Goal: Task Accomplishment & Management: Manage account settings

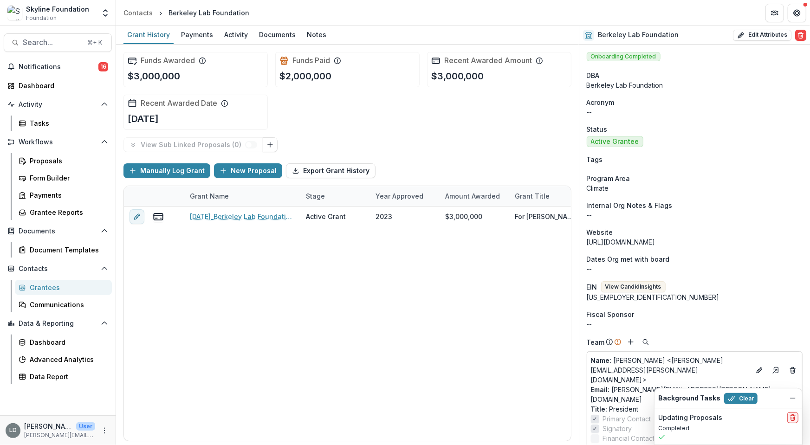
scroll to position [436, 0]
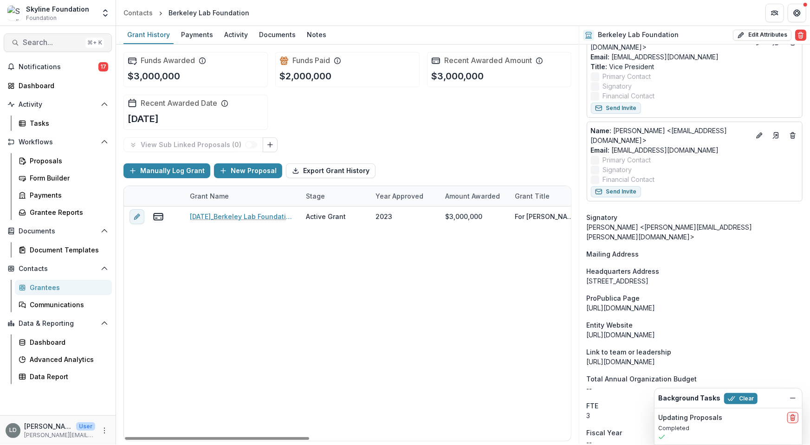
click at [68, 41] on span "Search..." at bounding box center [52, 42] width 59 height 9
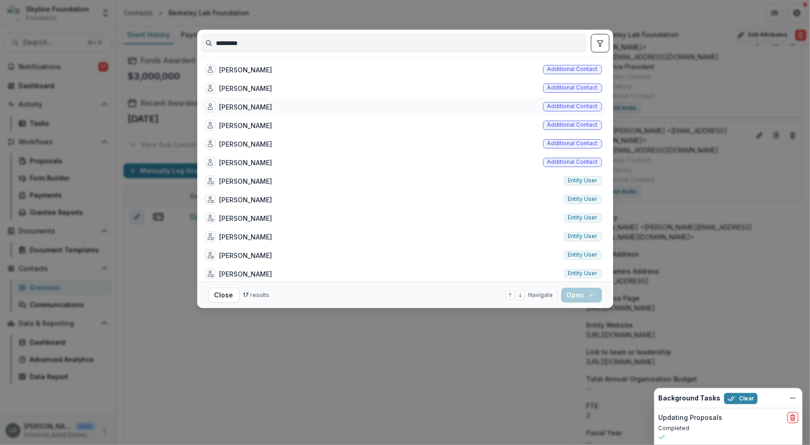
type input "*********"
click at [253, 101] on div "[PERSON_NAME]" at bounding box center [239, 106] width 68 height 11
click at [584, 295] on button "Open with enter key" at bounding box center [581, 295] width 41 height 15
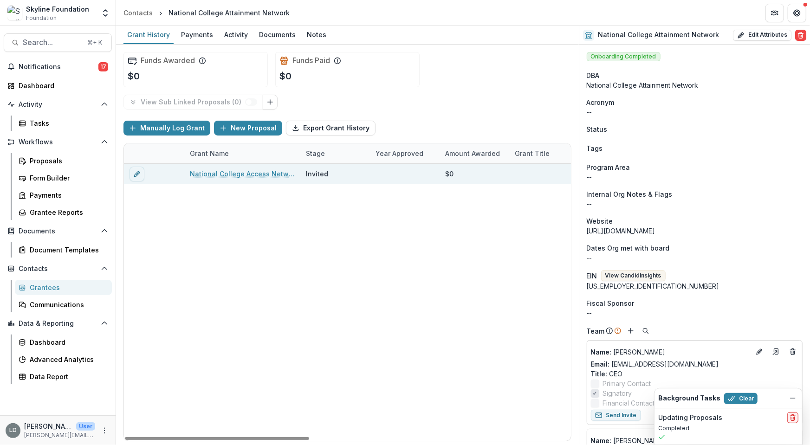
click at [245, 173] on link "National College Access Network - 2025 - New Application" at bounding box center [242, 174] width 105 height 10
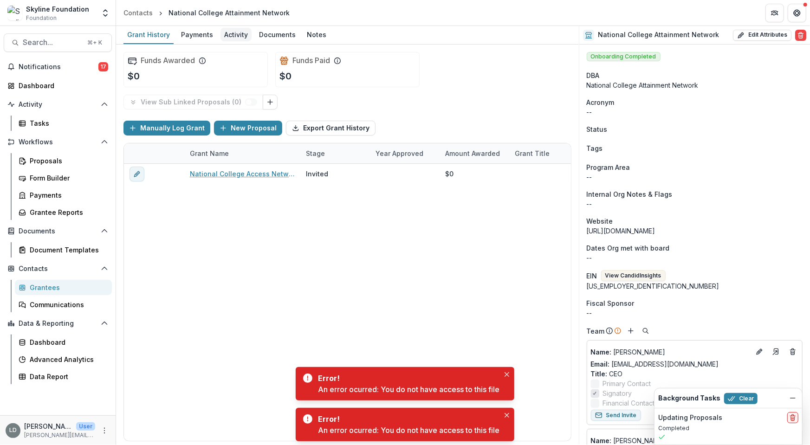
click at [240, 34] on div "Activity" at bounding box center [235, 34] width 31 height 13
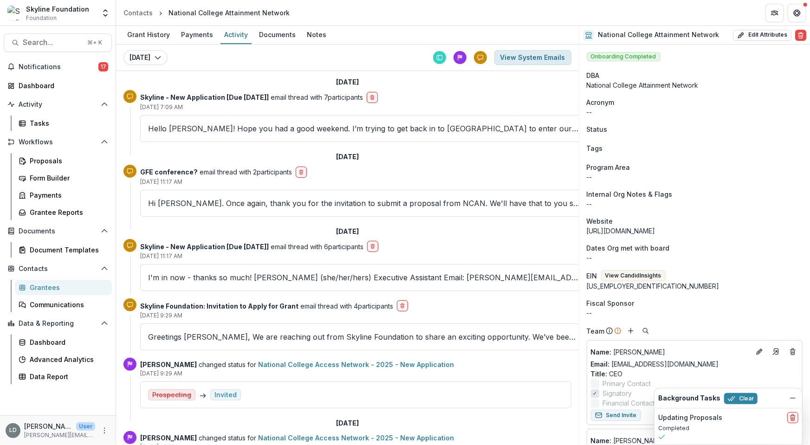
click at [532, 58] on button "View System Emails" at bounding box center [532, 57] width 77 height 15
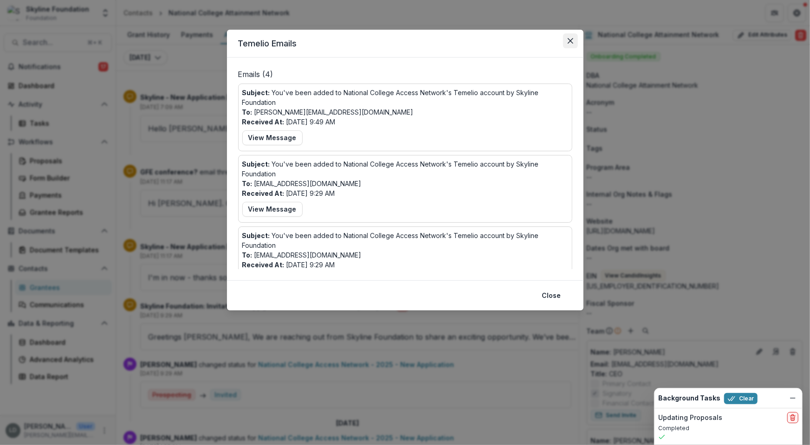
click at [568, 41] on icon "Close" at bounding box center [571, 41] width 6 height 6
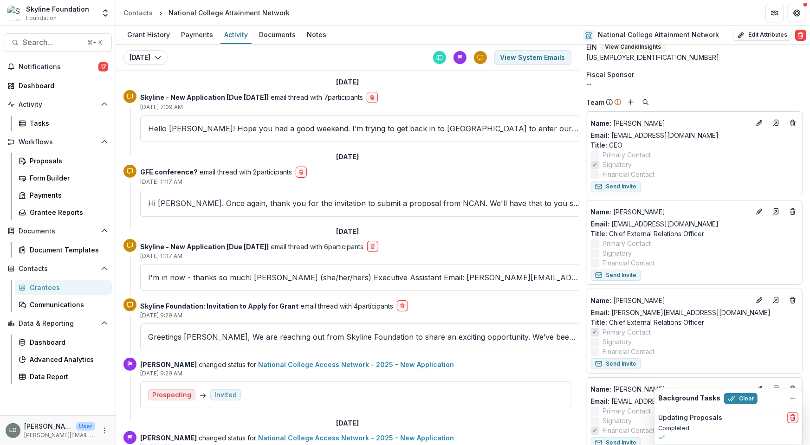
scroll to position [228, 0]
click at [632, 271] on button "Send Invite" at bounding box center [616, 275] width 50 height 11
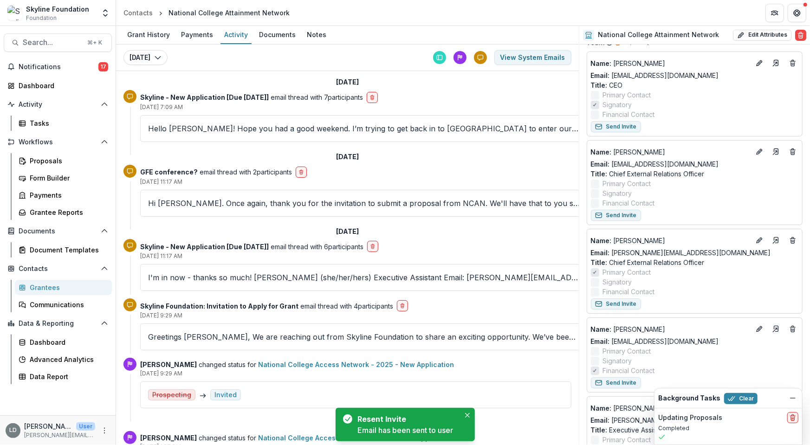
scroll to position [305, 0]
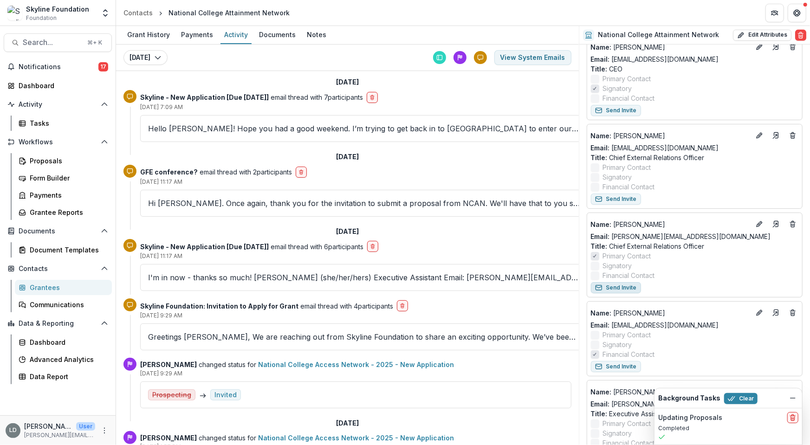
click at [631, 287] on button "Send Invite" at bounding box center [616, 287] width 50 height 11
click at [757, 223] on icon "Edit" at bounding box center [759, 223] width 7 height 7
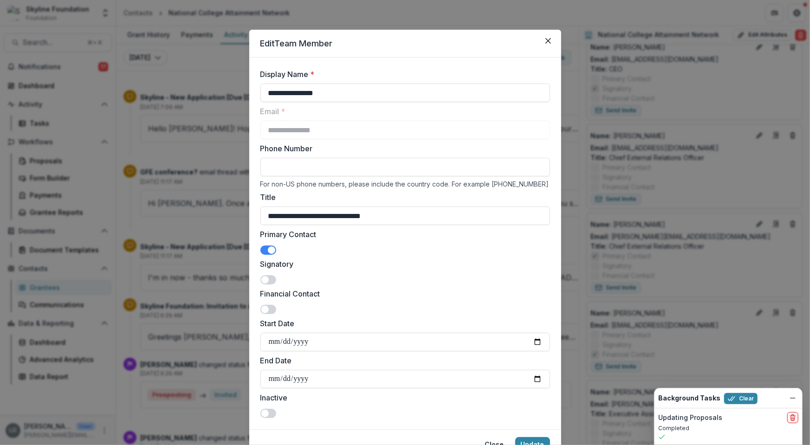
click at [268, 252] on span at bounding box center [271, 249] width 7 height 7
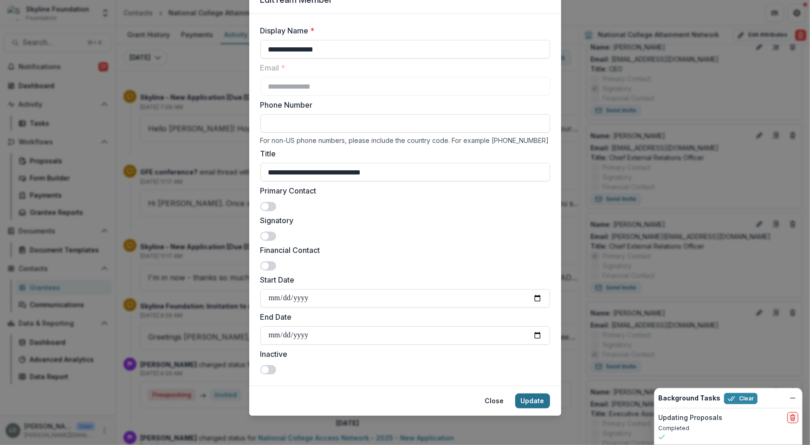
click at [539, 403] on button "Update" at bounding box center [532, 401] width 35 height 15
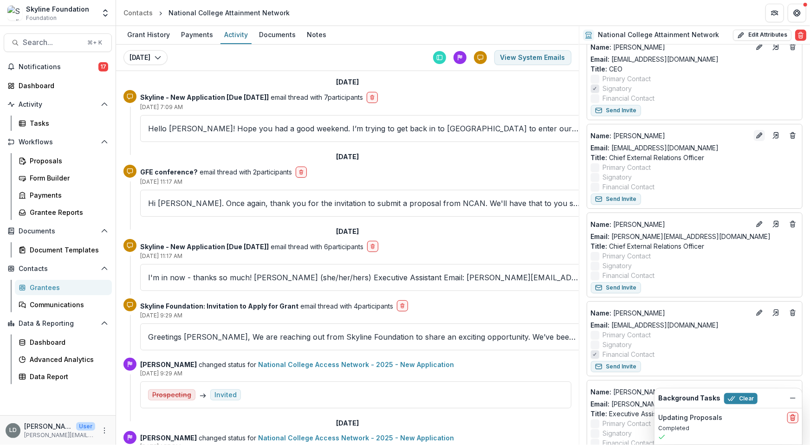
click at [758, 133] on icon "Edit" at bounding box center [759, 135] width 7 height 7
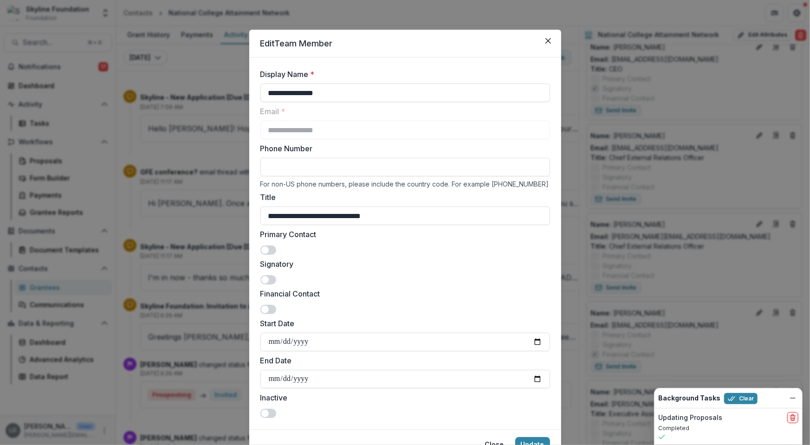
click at [265, 249] on span at bounding box center [264, 249] width 7 height 7
click at [546, 439] on button "Update" at bounding box center [532, 444] width 35 height 15
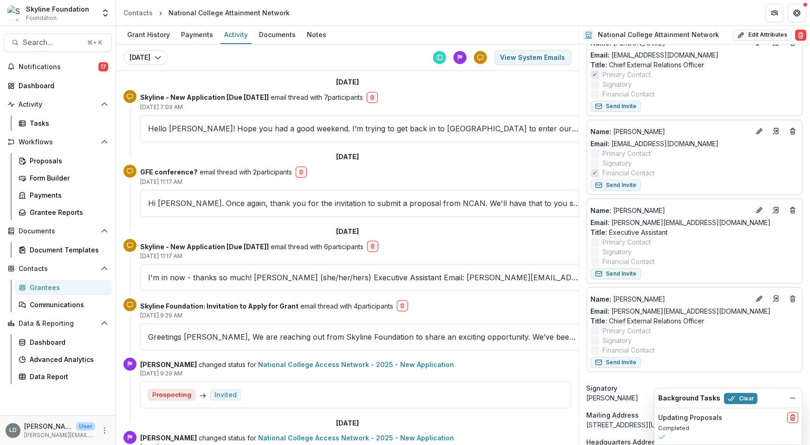
scroll to position [400, 0]
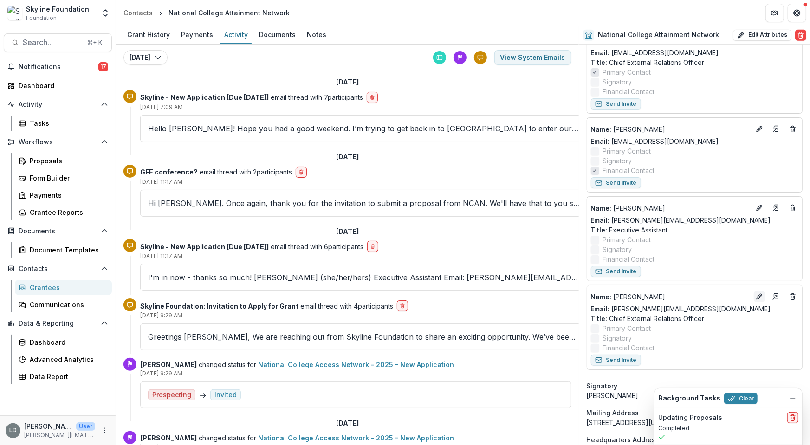
click at [759, 295] on icon "Edit" at bounding box center [759, 296] width 7 height 7
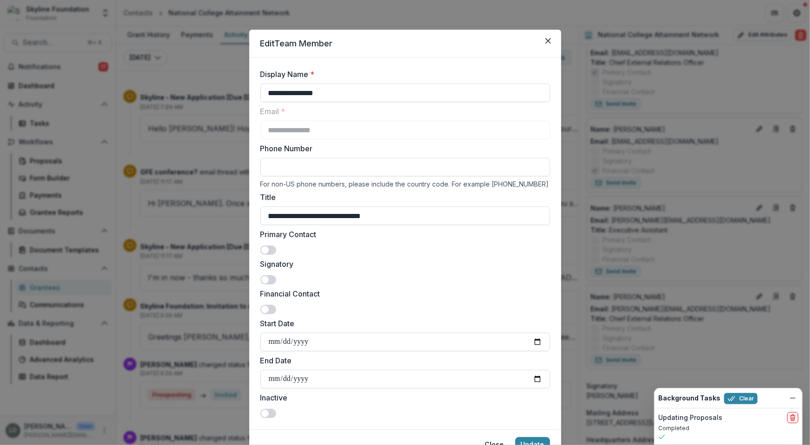
scroll to position [44, 0]
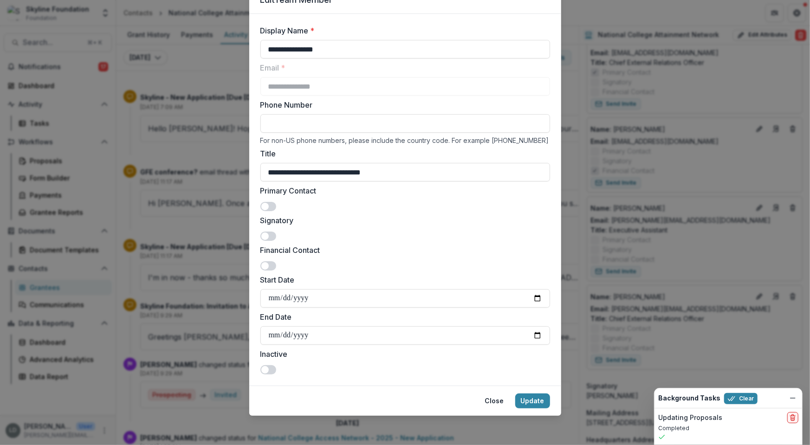
click at [264, 368] on span at bounding box center [264, 369] width 7 height 7
click at [537, 396] on button "Update" at bounding box center [532, 401] width 35 height 15
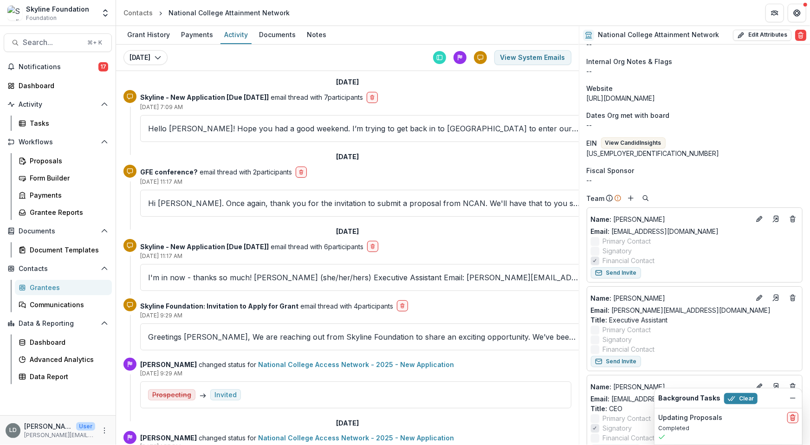
scroll to position [0, 0]
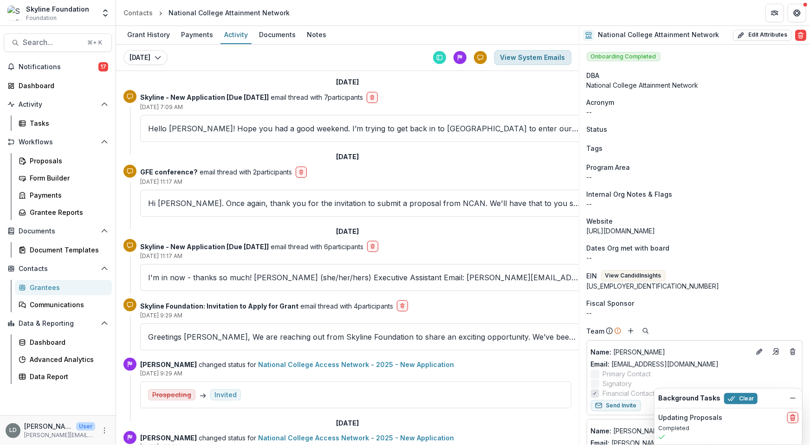
click at [526, 58] on button "View System Emails" at bounding box center [532, 57] width 77 height 15
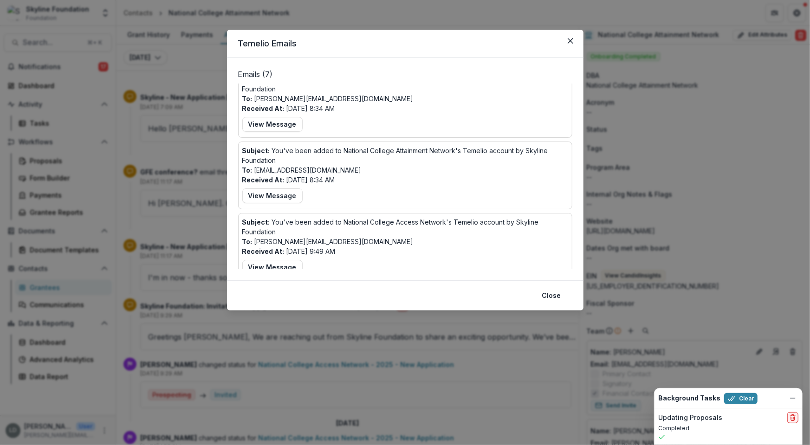
scroll to position [77, 0]
click at [571, 39] on icon "Close" at bounding box center [571, 41] width 6 height 6
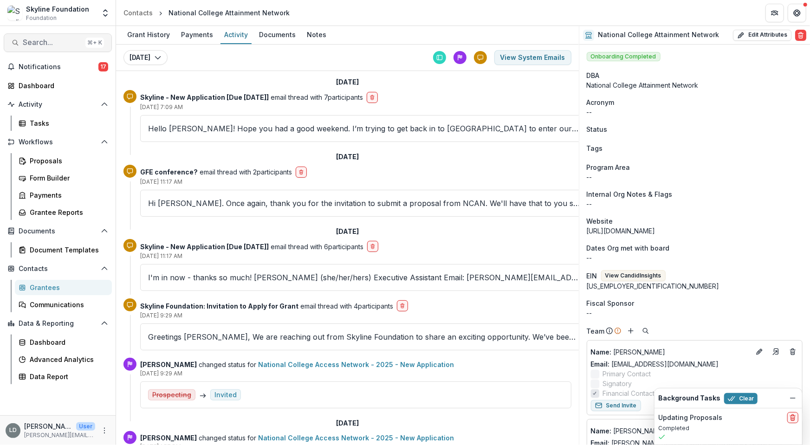
click at [64, 49] on button "Search... ⌘ + K" at bounding box center [58, 42] width 108 height 19
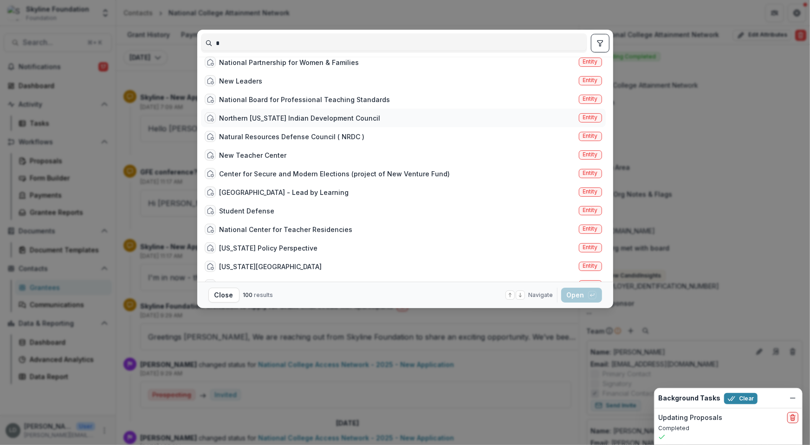
scroll to position [23, 0]
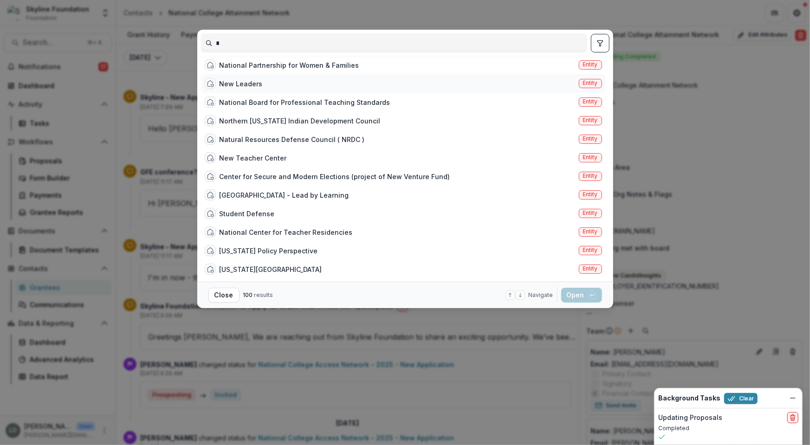
type input "*"
click at [250, 81] on div "New Leaders" at bounding box center [241, 84] width 43 height 10
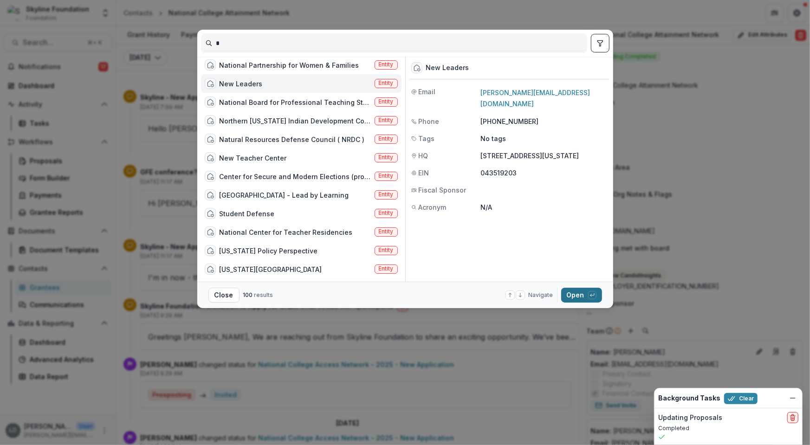
click at [581, 293] on button "Open with enter key" at bounding box center [581, 295] width 41 height 15
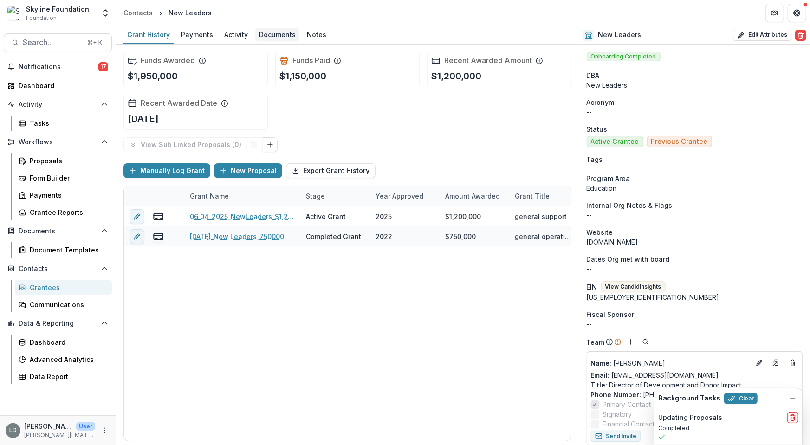
click at [272, 34] on div "Documents" at bounding box center [277, 34] width 44 height 13
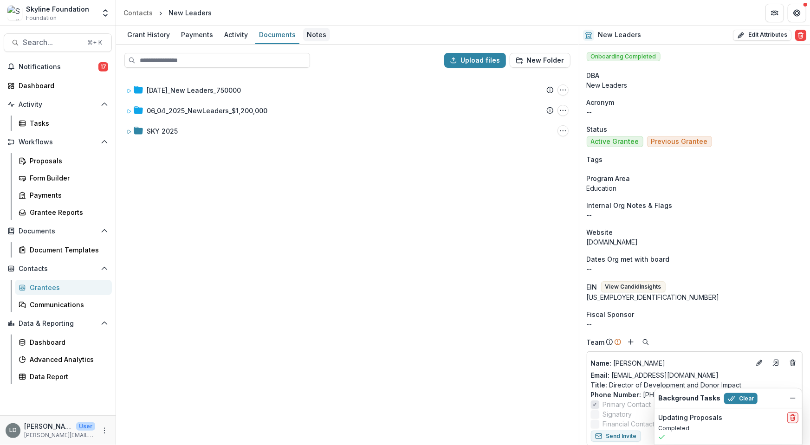
click at [318, 34] on div "Notes" at bounding box center [316, 34] width 27 height 13
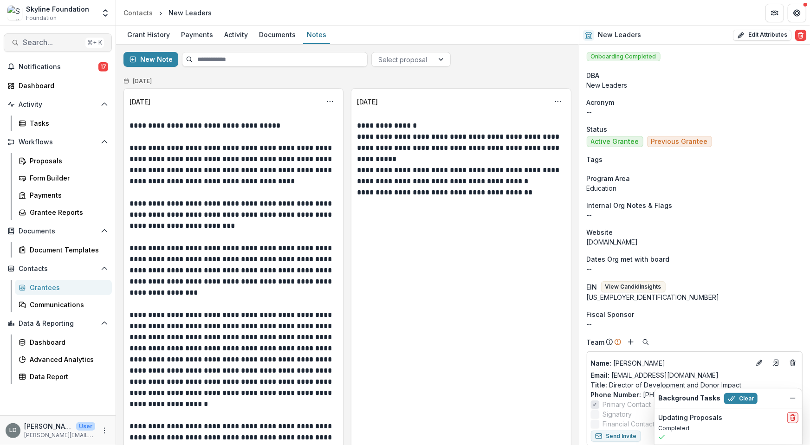
click at [66, 45] on span "Search..." at bounding box center [52, 42] width 59 height 9
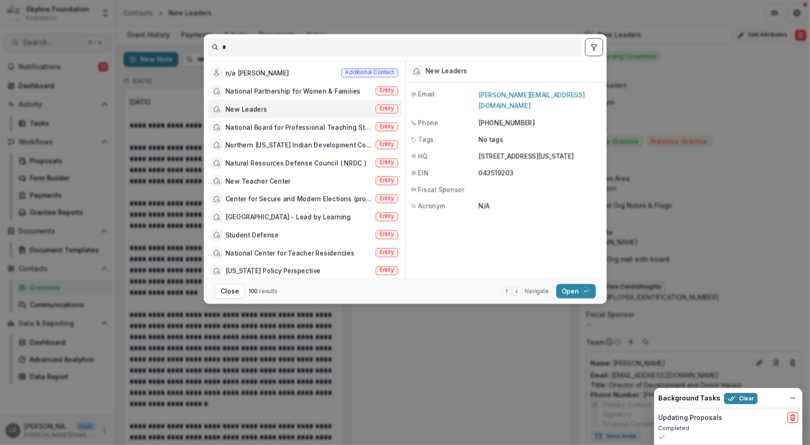
scroll to position [23, 0]
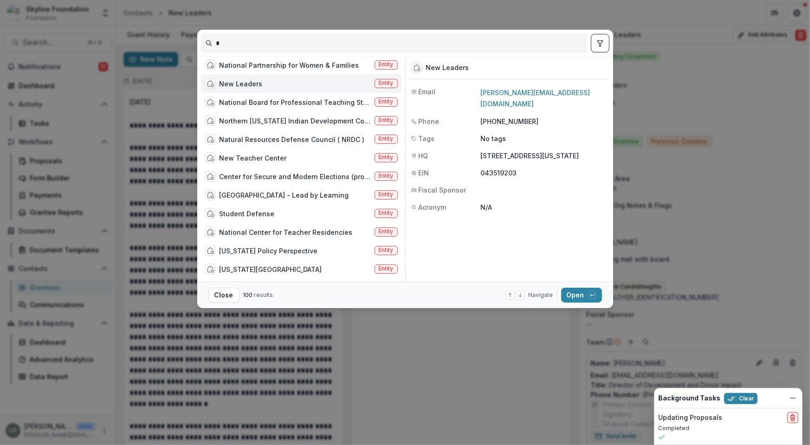
click at [265, 42] on input "*" at bounding box center [393, 43] width 385 height 15
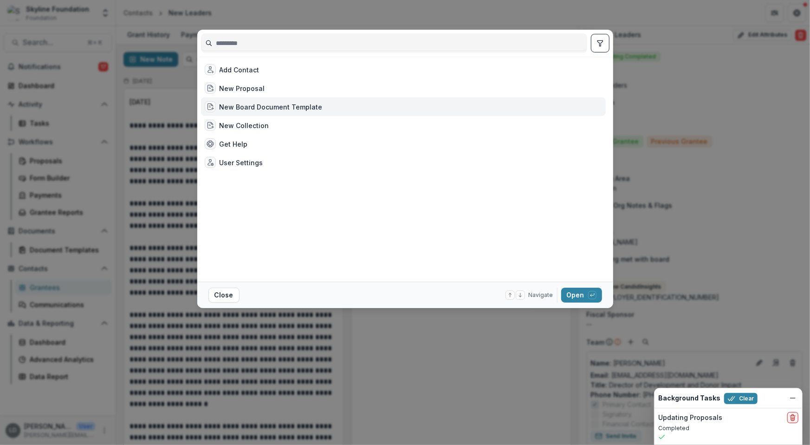
scroll to position [0, 0]
type input "*"
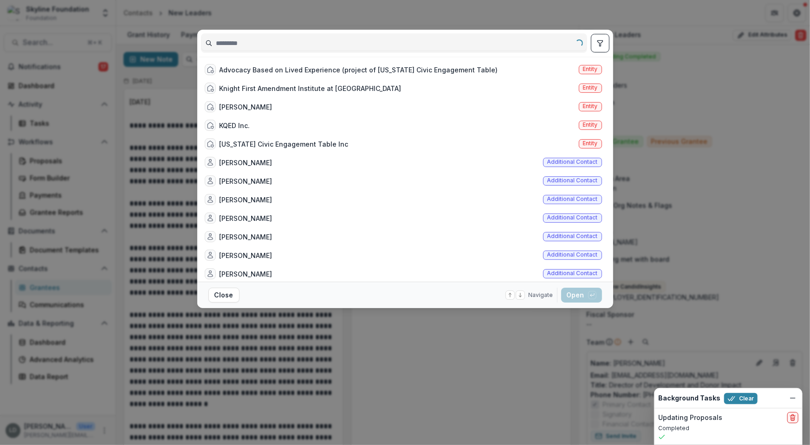
type input "*"
click at [249, 270] on div "Kate Seely" at bounding box center [246, 274] width 53 height 10
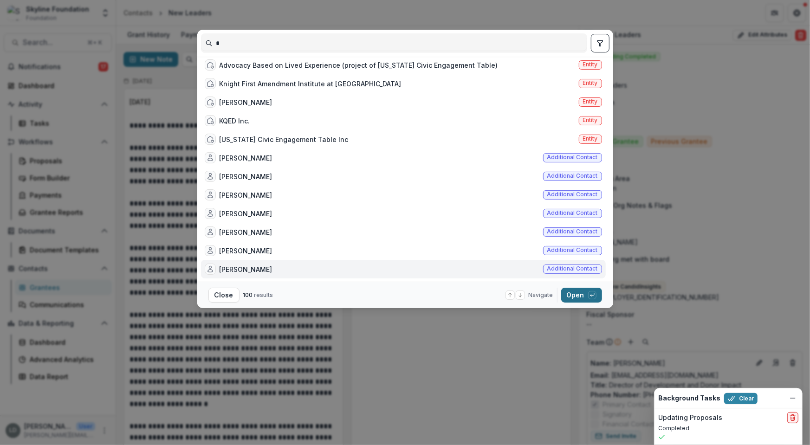
click at [567, 294] on button "Open with enter key" at bounding box center [581, 295] width 41 height 15
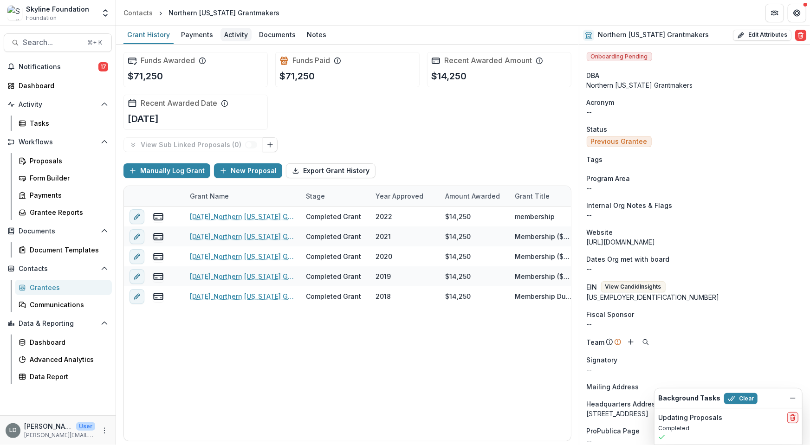
click at [220, 32] on div "Activity" at bounding box center [235, 34] width 31 height 13
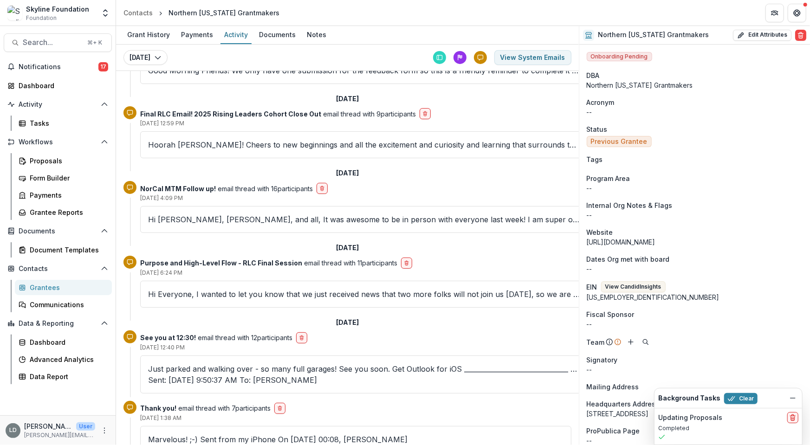
scroll to position [193, 0]
click at [315, 216] on p "Hi Shaady, Pui Ling, and all, It was awesome to be in person with everyone last…" at bounding box center [364, 218] width 432 height 11
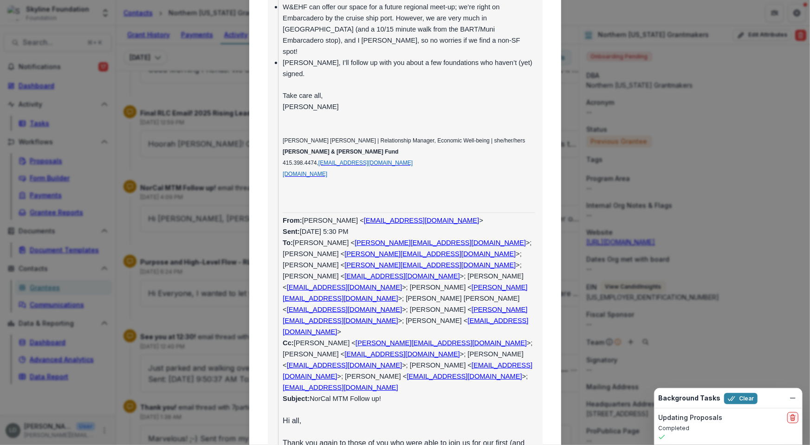
scroll to position [410, 0]
click at [197, 257] on div "Viewing Thread To: Pui Ling Tam <puiling@haassr.org> Shaady Salehi <shaady@trus…" at bounding box center [405, 222] width 810 height 445
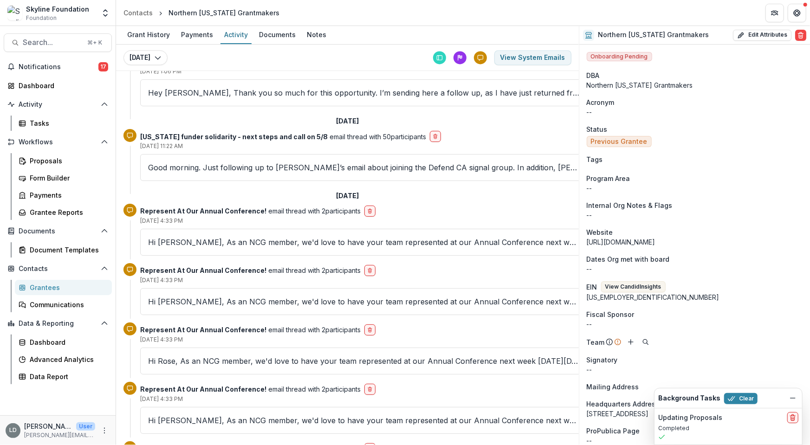
scroll to position [1378, 0]
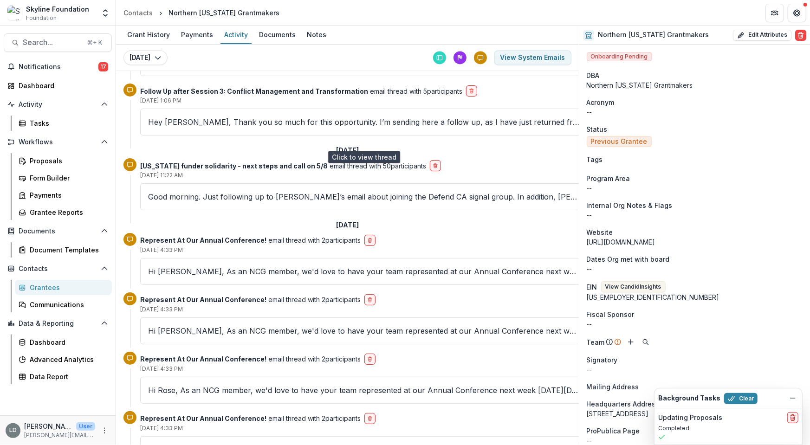
click at [214, 266] on p "Hi Eddie, As an NCG member, we'd love to have your team represented at our Annu…" at bounding box center [364, 271] width 432 height 11
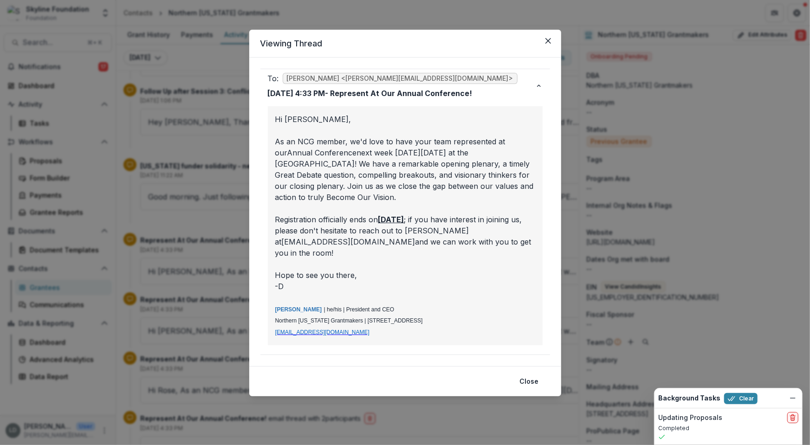
click at [199, 176] on div "Viewing Thread To: Eddie Whitfield <eddie@skylinefoundation.org> Apr 24, 2025, …" at bounding box center [405, 222] width 810 height 445
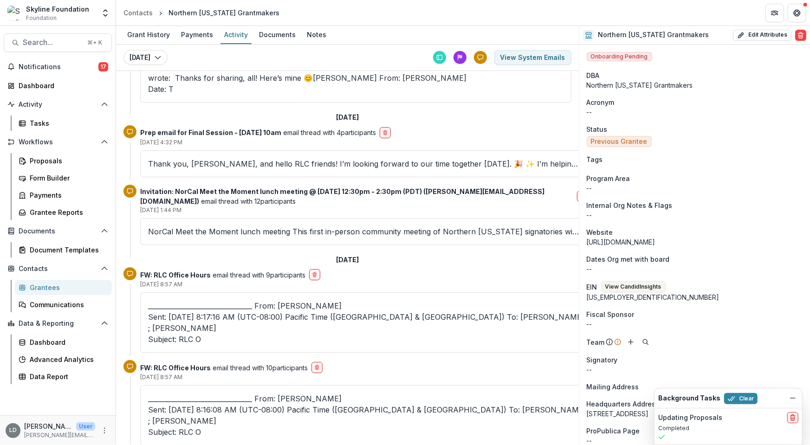
scroll to position [433, 0]
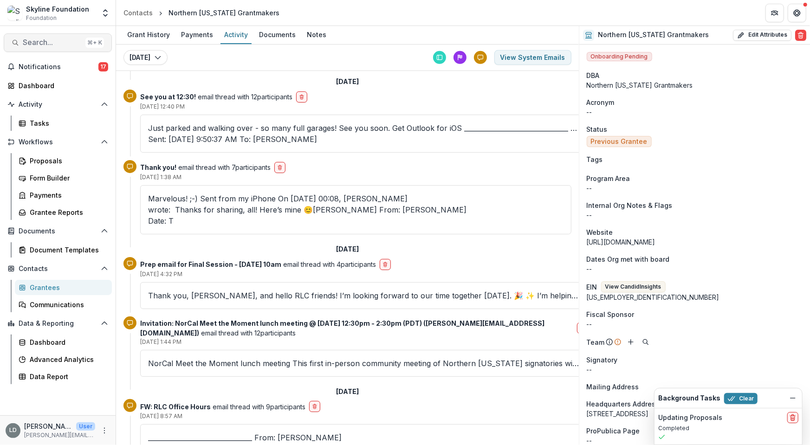
click at [65, 43] on span "Search..." at bounding box center [52, 42] width 59 height 9
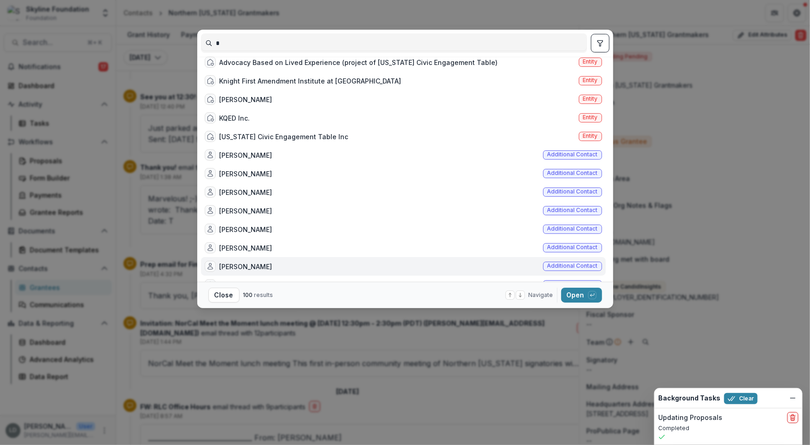
scroll to position [0, 0]
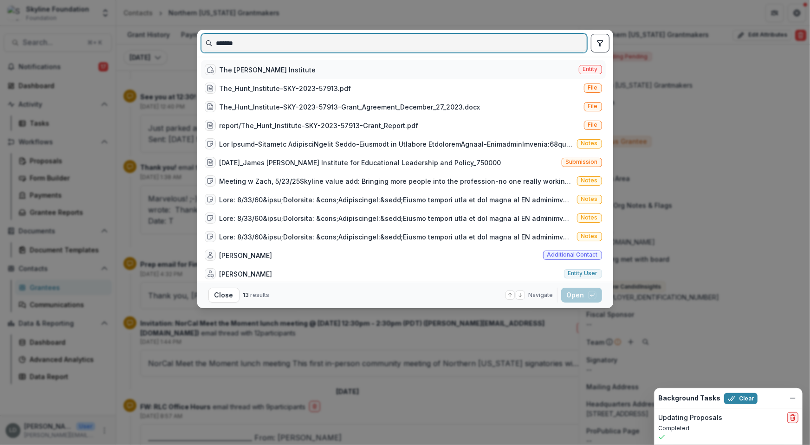
type input "*******"
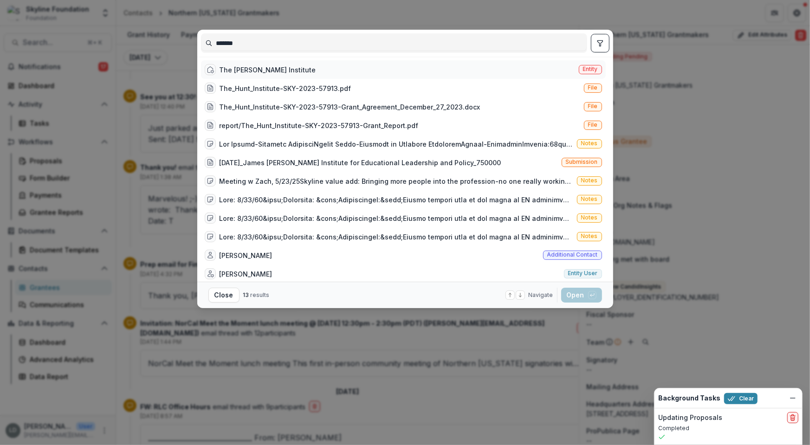
click at [249, 69] on div "The Hunt Institute" at bounding box center [268, 70] width 97 height 10
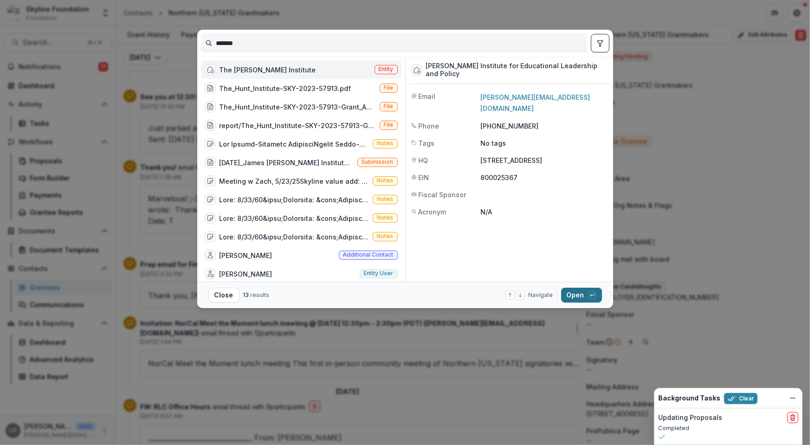
click at [579, 295] on button "Open with enter key" at bounding box center [581, 295] width 41 height 15
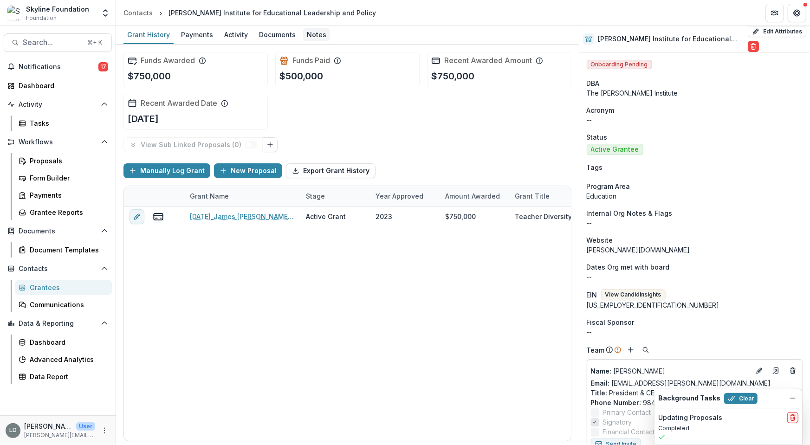
click at [315, 35] on div "Notes" at bounding box center [316, 34] width 27 height 13
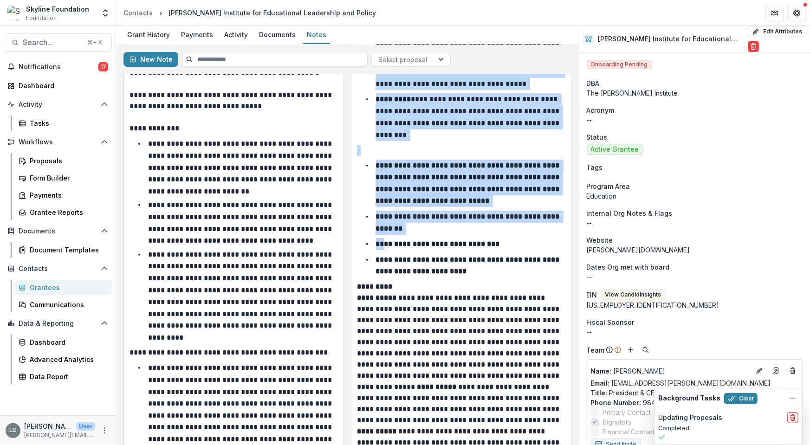
scroll to position [199, 0]
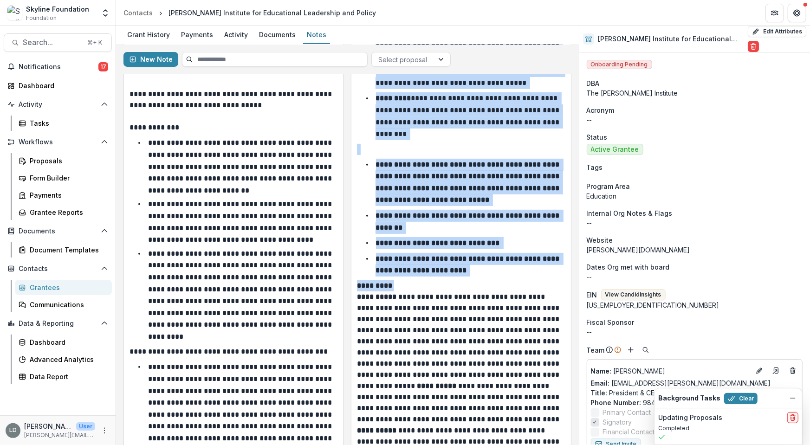
drag, startPoint x: 356, startPoint y: 125, endPoint x: 479, endPoint y: 310, distance: 221.9
click at [479, 310] on div "**********" at bounding box center [461, 240] width 208 height 637
copy div "**********"
click at [65, 45] on span "Search..." at bounding box center [52, 42] width 59 height 9
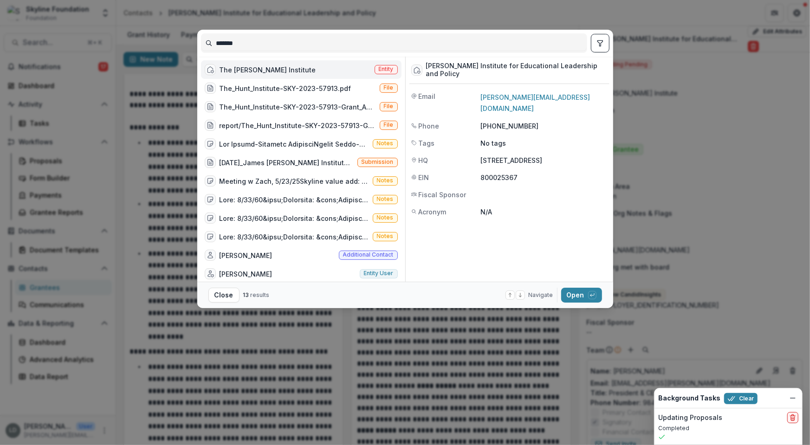
click at [241, 43] on input "*******" at bounding box center [393, 43] width 385 height 15
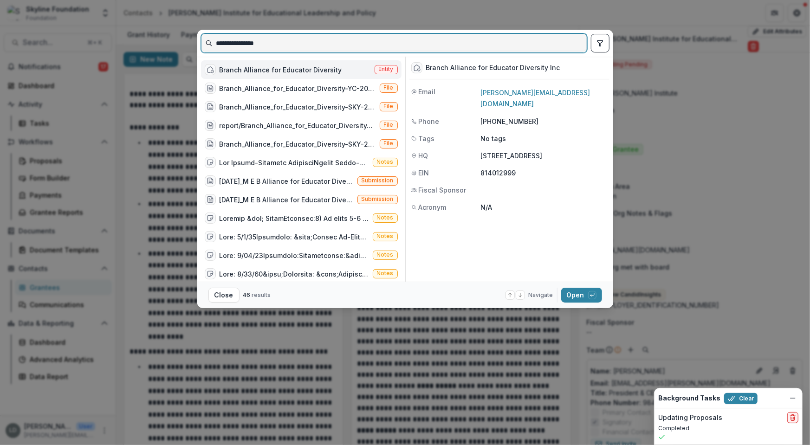
type input "**********"
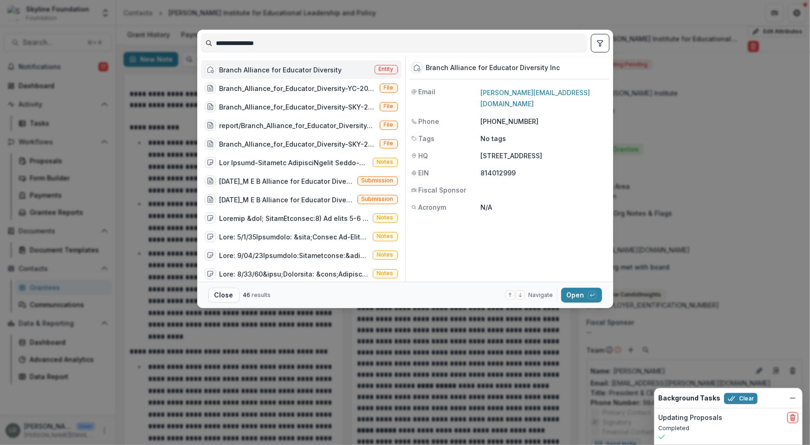
click at [263, 72] on div "Branch Alliance for Educator Diversity" at bounding box center [281, 70] width 123 height 10
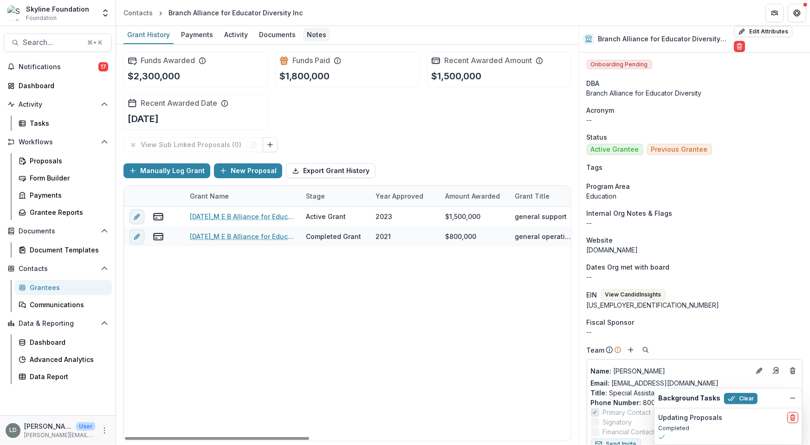
click at [303, 31] on div "Notes" at bounding box center [316, 34] width 27 height 13
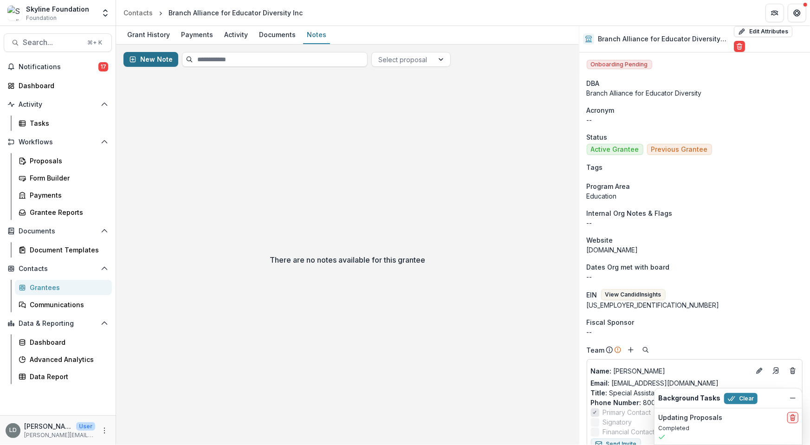
click at [165, 56] on button "New Note" at bounding box center [150, 59] width 55 height 15
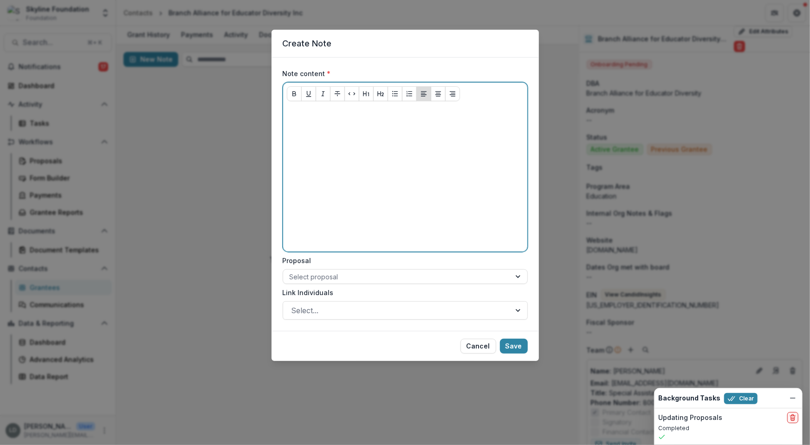
click at [359, 156] on div at bounding box center [405, 178] width 237 height 139
paste div
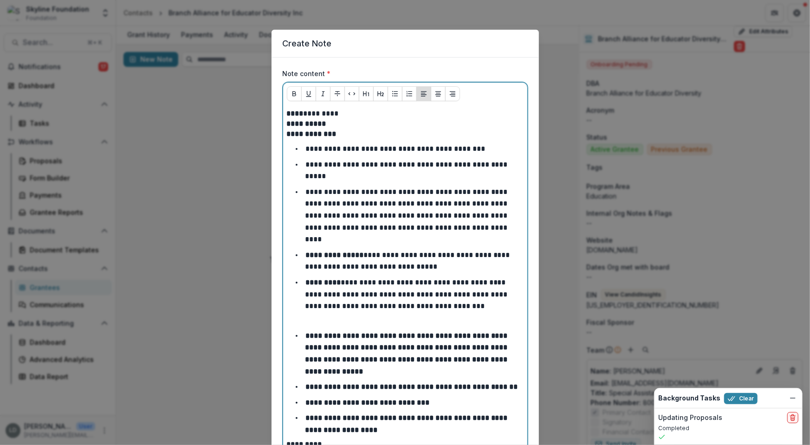
click at [311, 114] on p "**** *********" at bounding box center [405, 114] width 237 height 10
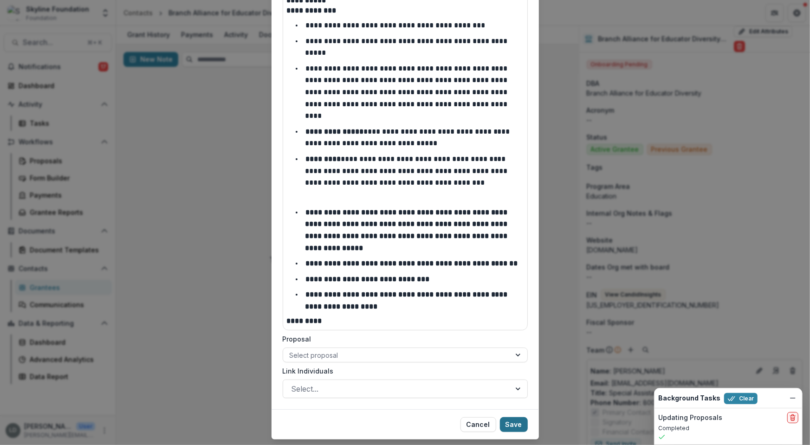
click at [521, 417] on button "Save" at bounding box center [514, 424] width 28 height 15
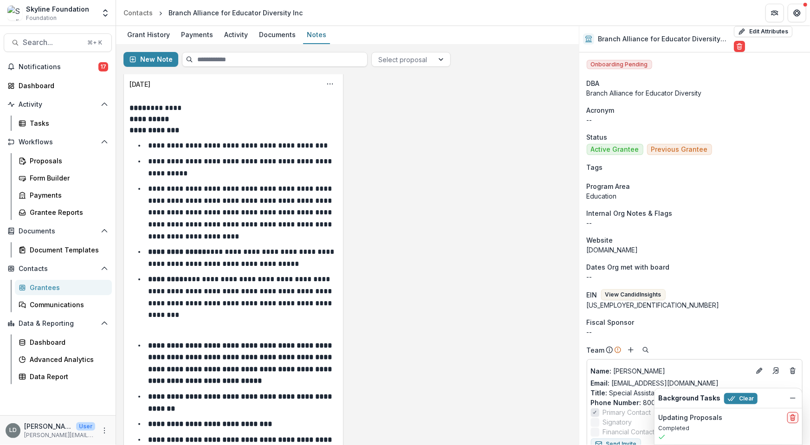
scroll to position [0, 0]
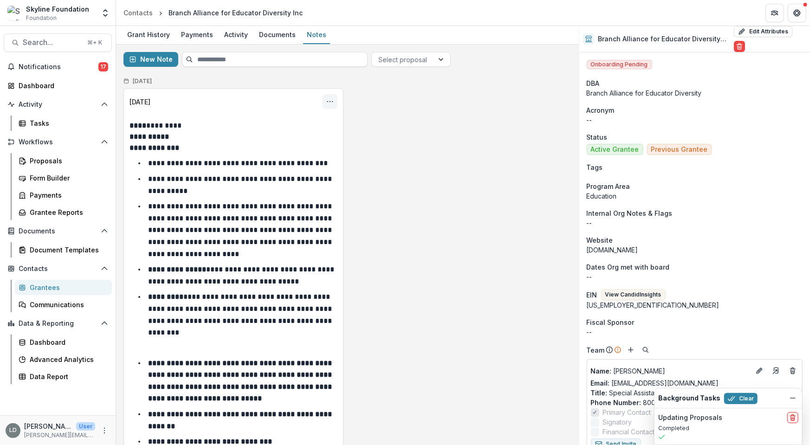
click at [330, 104] on icon "Options" at bounding box center [329, 101] width 7 height 7
click at [314, 138] on button "Edit" at bounding box center [284, 137] width 99 height 15
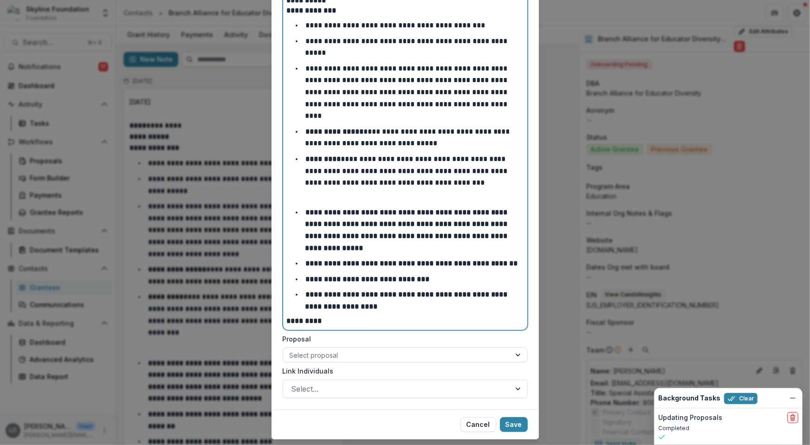
click at [343, 299] on div "**********" at bounding box center [405, 155] width 237 height 341
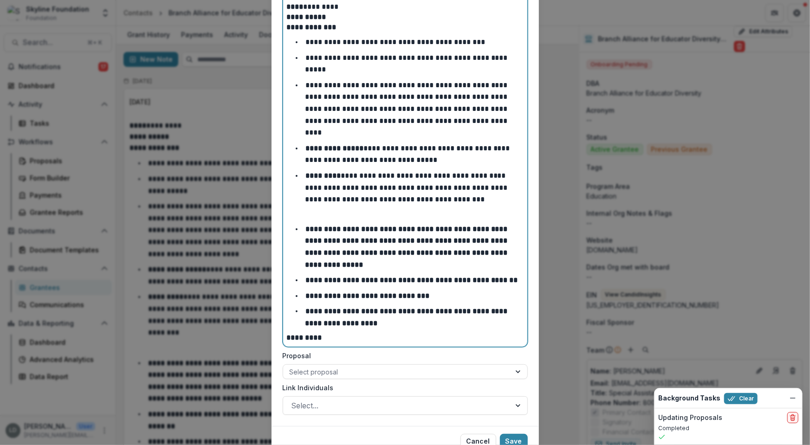
click at [341, 333] on p "*********" at bounding box center [405, 338] width 237 height 10
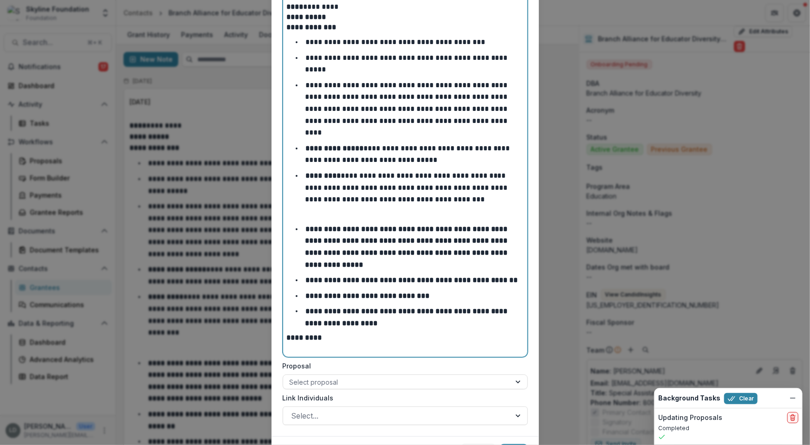
paste div
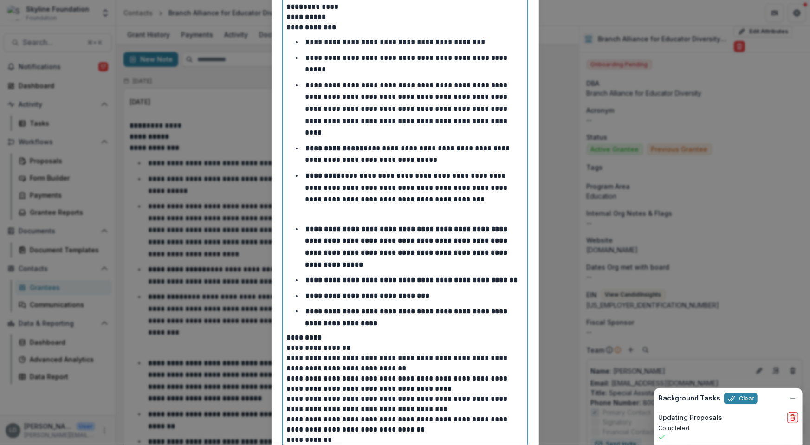
click at [287, 353] on p "**********" at bounding box center [405, 363] width 237 height 20
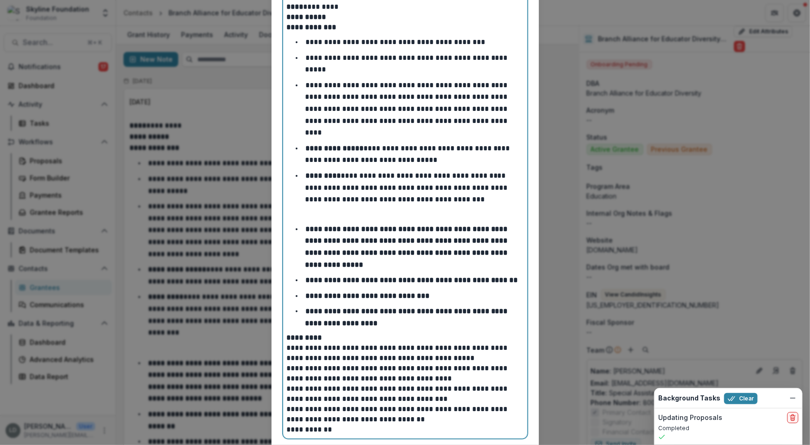
click at [366, 343] on p "**********" at bounding box center [405, 353] width 237 height 20
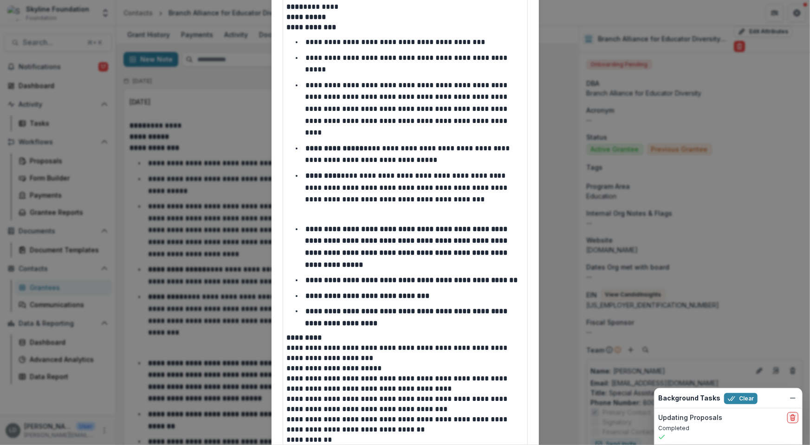
click at [285, 355] on div "**********" at bounding box center [405, 223] width 244 height 451
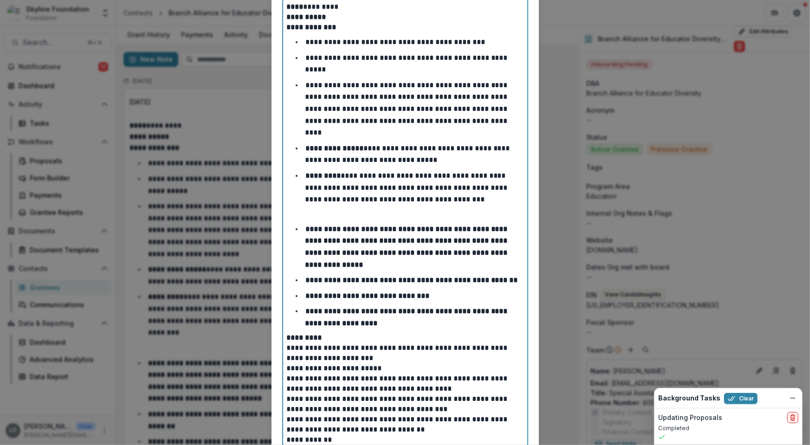
click at [287, 374] on p "**********" at bounding box center [405, 384] width 237 height 20
click at [473, 363] on p "**********" at bounding box center [405, 378] width 237 height 31
click at [287, 394] on p "**********" at bounding box center [405, 404] width 237 height 20
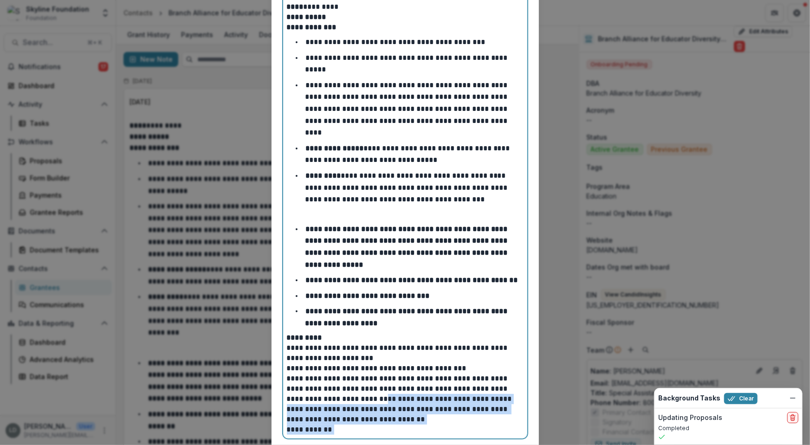
drag, startPoint x: 337, startPoint y: 373, endPoint x: 375, endPoint y: 413, distance: 55.5
click at [375, 413] on div "**********" at bounding box center [405, 218] width 244 height 440
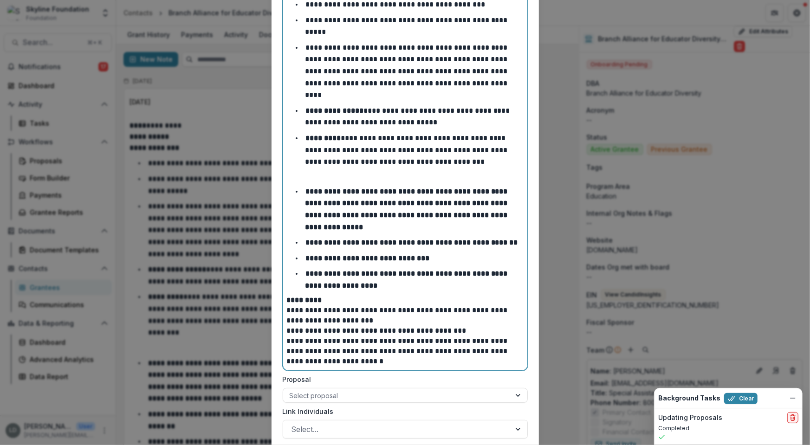
scroll to position [185, 0]
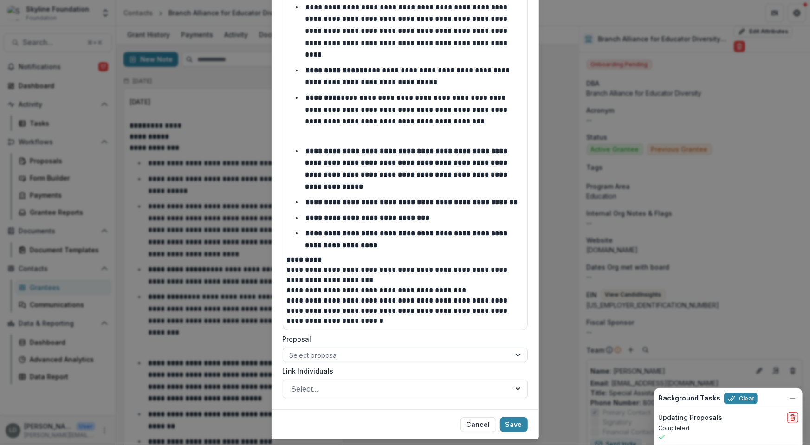
click at [427, 350] on div at bounding box center [397, 356] width 214 height 12
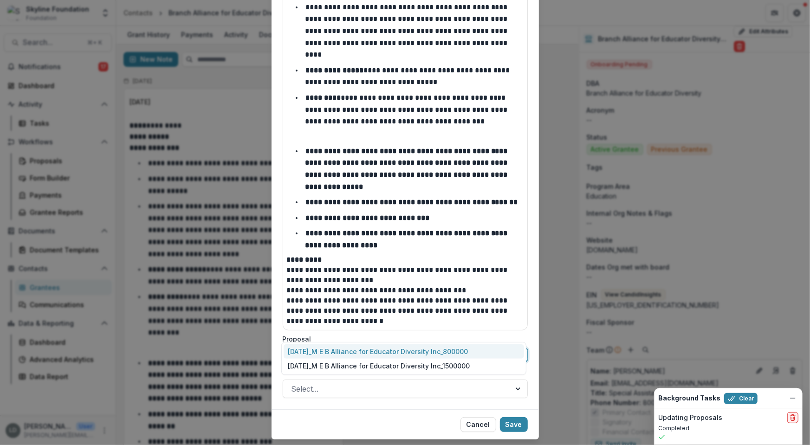
click at [420, 350] on div "11-29-2021_M E B Alliance for Educator Diversity Inc_800000" at bounding box center [404, 351] width 240 height 14
click at [407, 382] on div at bounding box center [396, 388] width 211 height 13
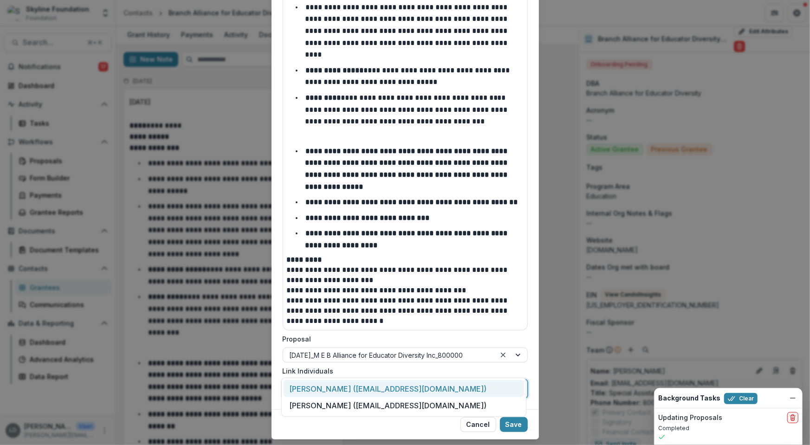
click at [409, 387] on div "Dr. Cassandra Herring (drherring@educatordiversity.org)" at bounding box center [404, 388] width 240 height 17
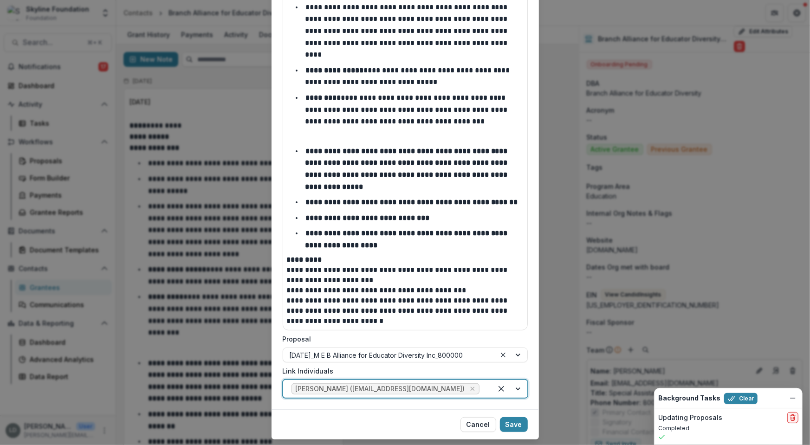
click at [481, 382] on div at bounding box center [482, 388] width 2 height 13
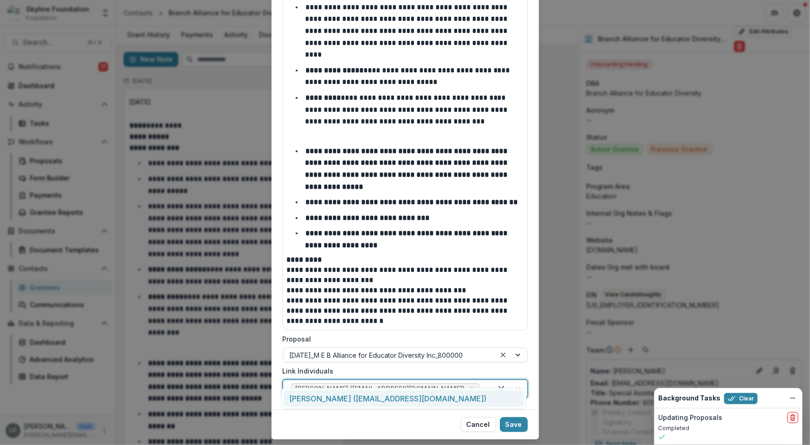
click at [388, 401] on div "Hawa Tuli (htuli@educatordiversity.org)" at bounding box center [404, 398] width 240 height 17
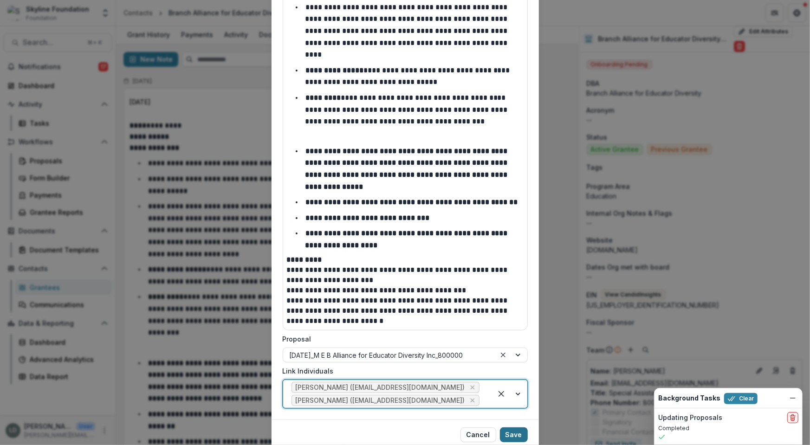
click at [516, 427] on button "Save" at bounding box center [514, 434] width 28 height 15
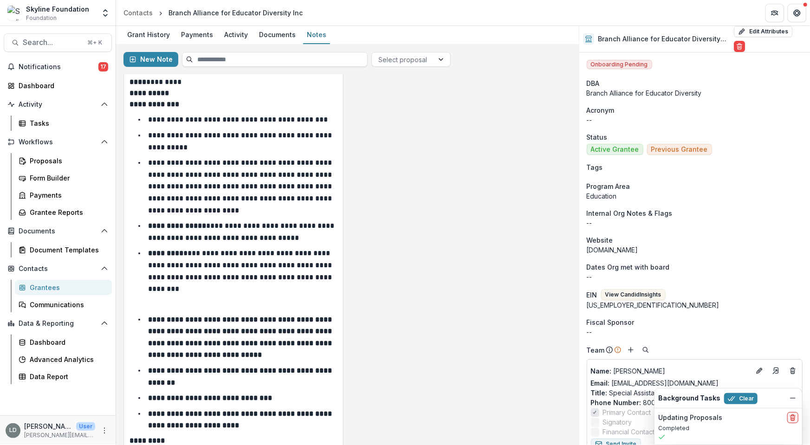
scroll to position [0, 0]
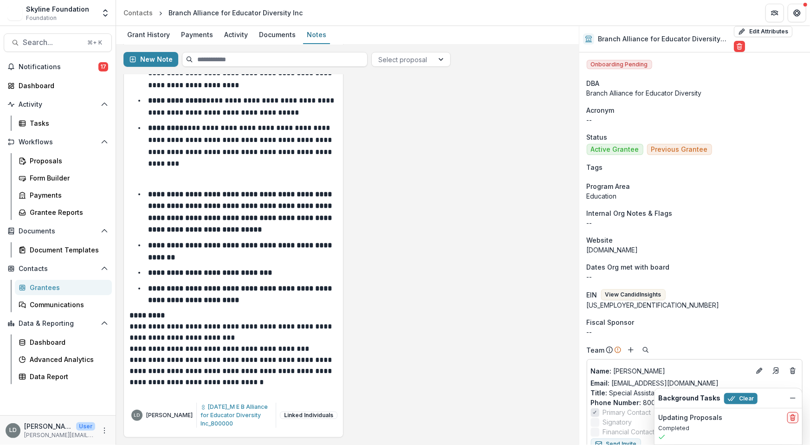
scroll to position [156, 0]
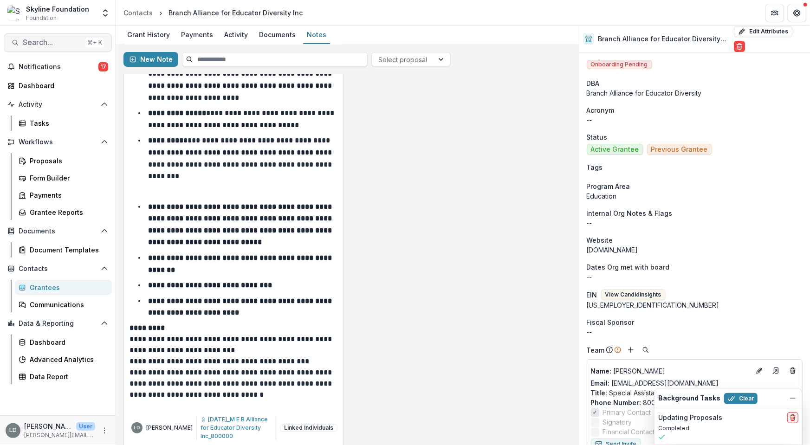
click at [67, 42] on span "Search..." at bounding box center [52, 42] width 59 height 9
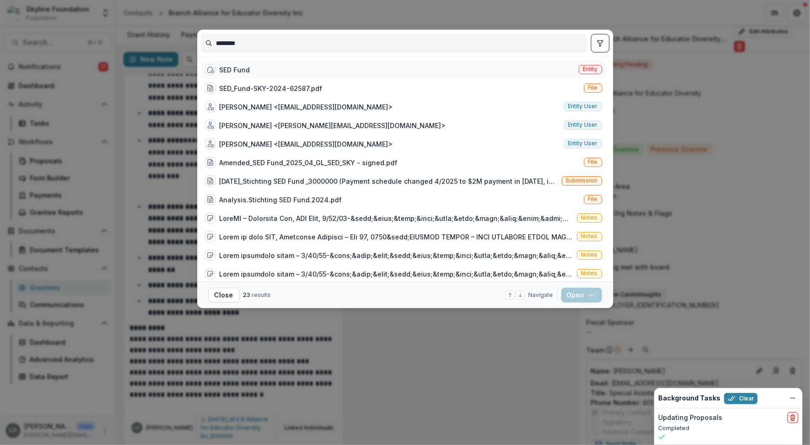
type input "********"
click at [276, 66] on div "SED Fund Entity" at bounding box center [403, 69] width 405 height 19
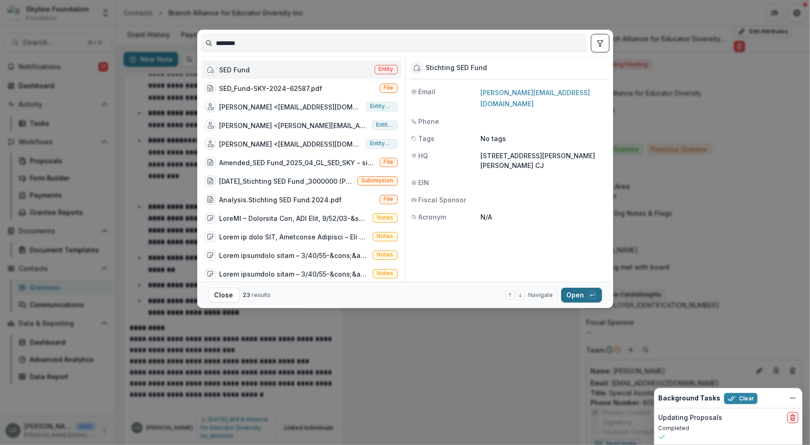
click at [572, 295] on button "Open with enter key" at bounding box center [581, 295] width 41 height 15
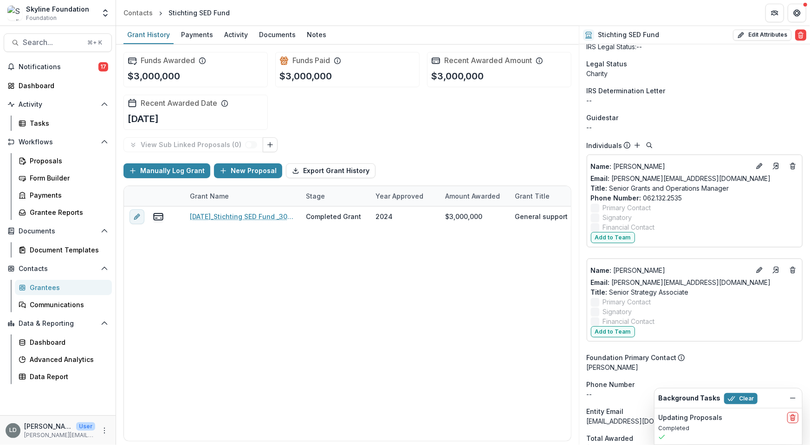
scroll to position [1014, 0]
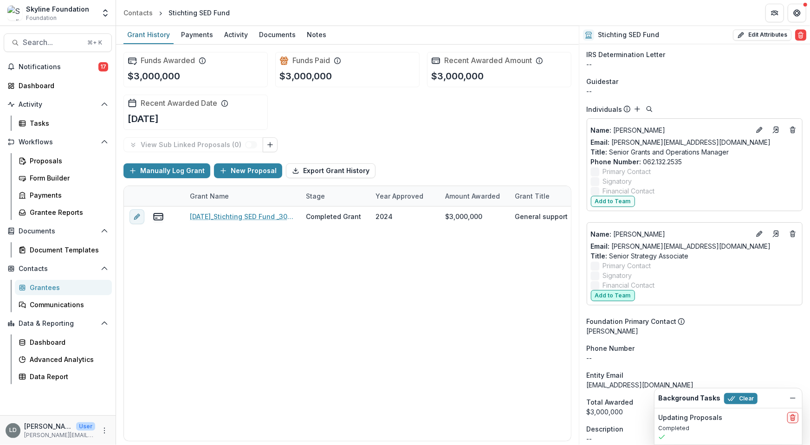
click at [615, 291] on button "Add to Team" at bounding box center [613, 295] width 44 height 11
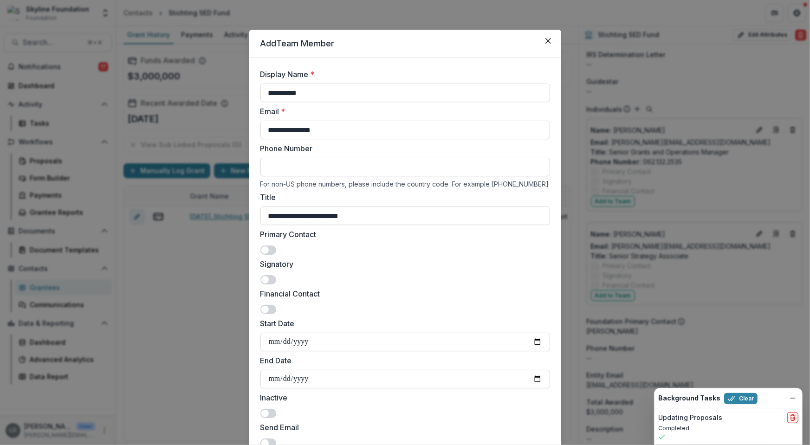
scroll to position [73, 0]
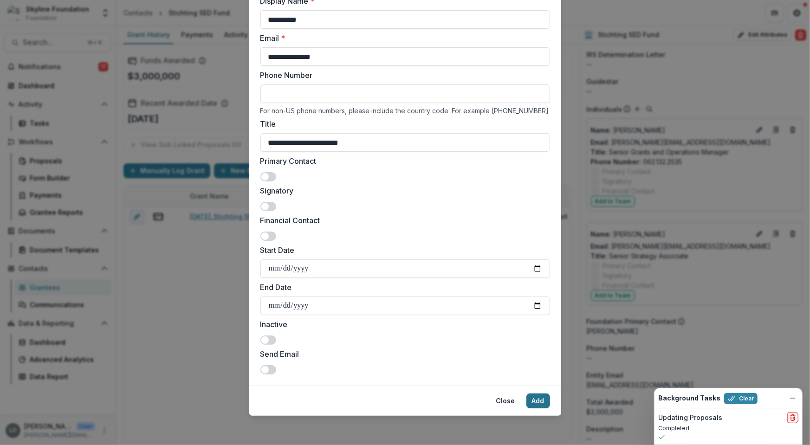
click at [535, 396] on button "Add" at bounding box center [538, 401] width 24 height 15
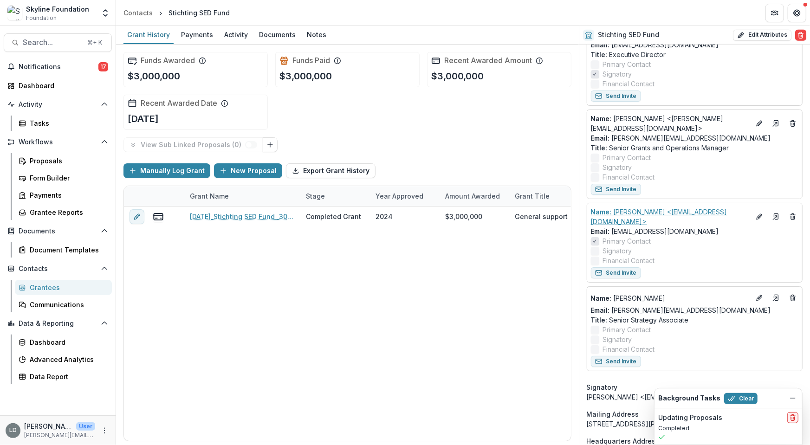
scroll to position [332, 0]
click at [760, 122] on icon "Edit" at bounding box center [761, 123] width 2 height 2
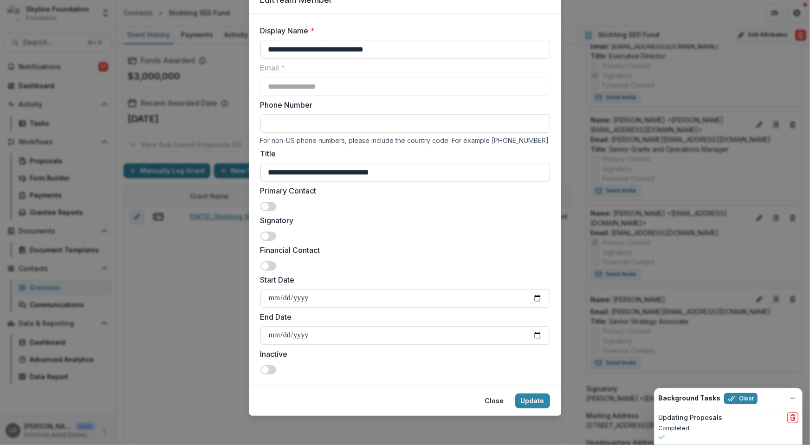
scroll to position [0, 0]
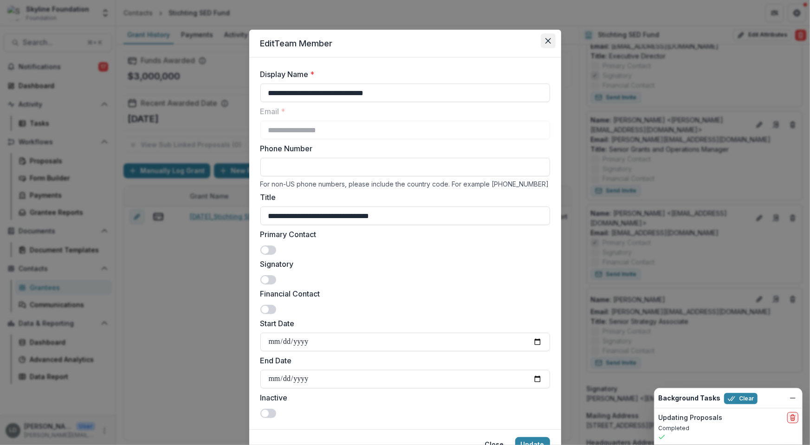
click at [548, 44] on button "Close" at bounding box center [548, 40] width 15 height 15
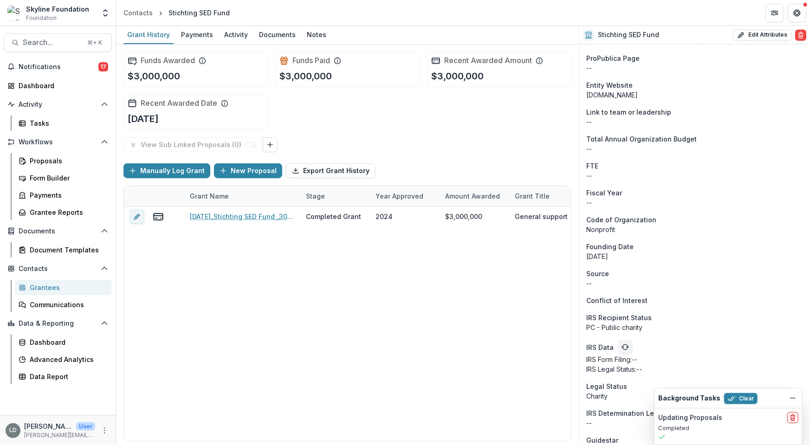
scroll to position [362, 0]
